Goal: Find specific page/section: Find specific page/section

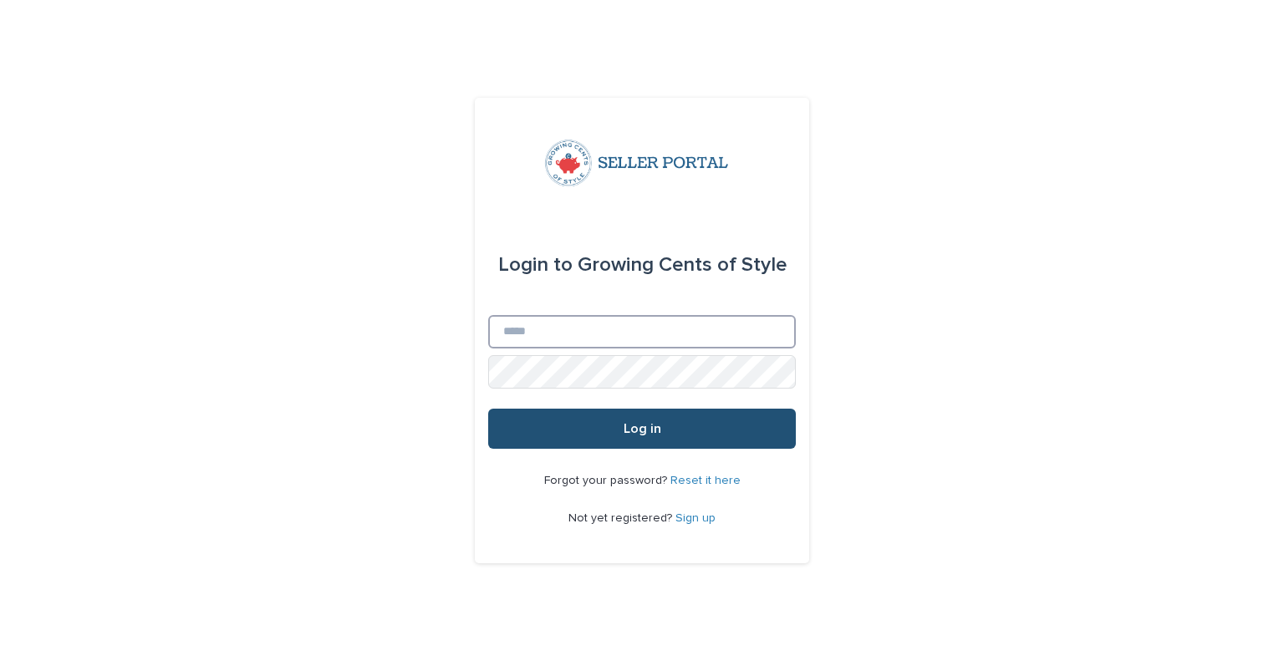
type input "**********"
click at [605, 425] on button "Log in" at bounding box center [642, 429] width 308 height 40
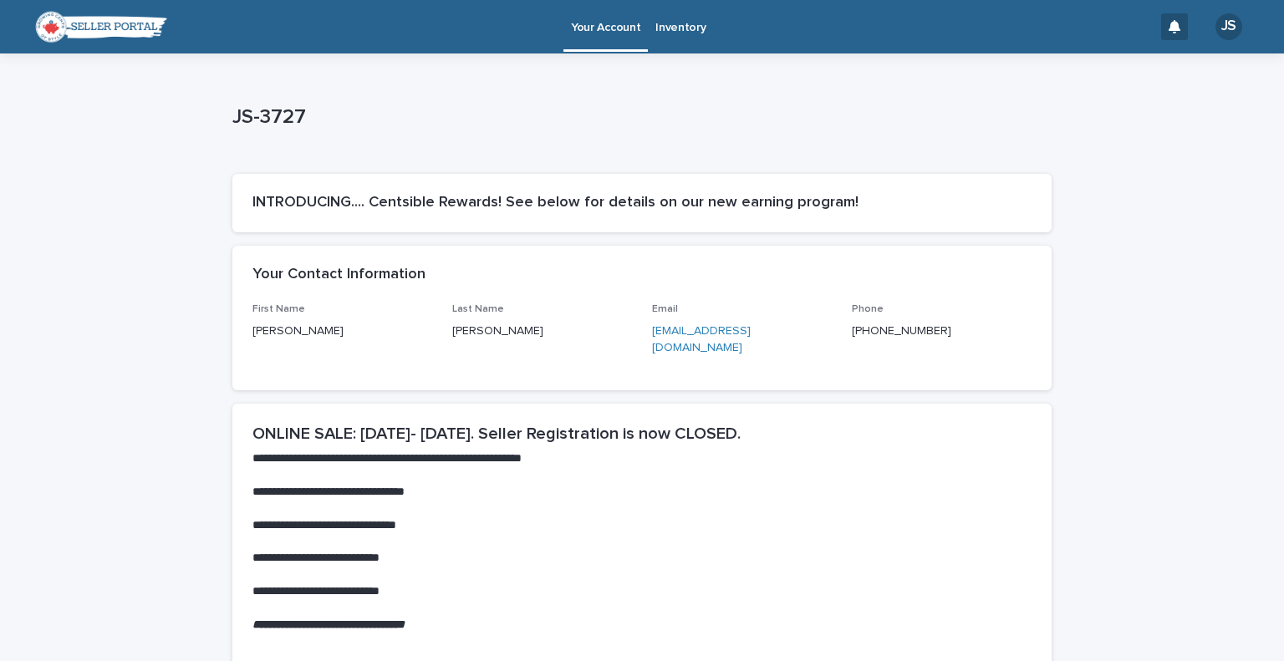
click at [682, 28] on p "Inventory" at bounding box center [680, 17] width 50 height 35
